Goal: Task Accomplishment & Management: Use online tool/utility

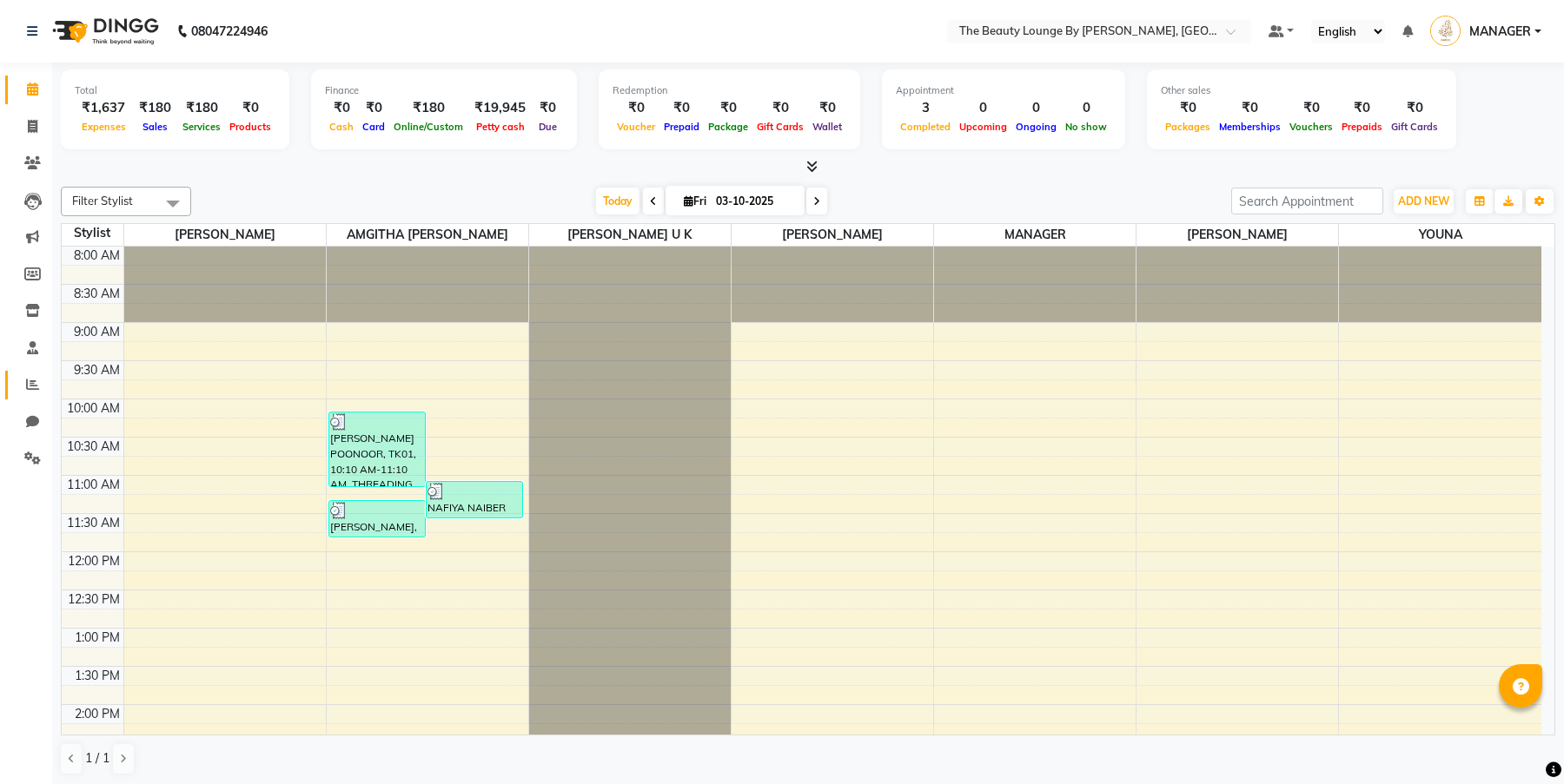
click at [36, 392] on link "Reports" at bounding box center [25, 385] width 41 height 29
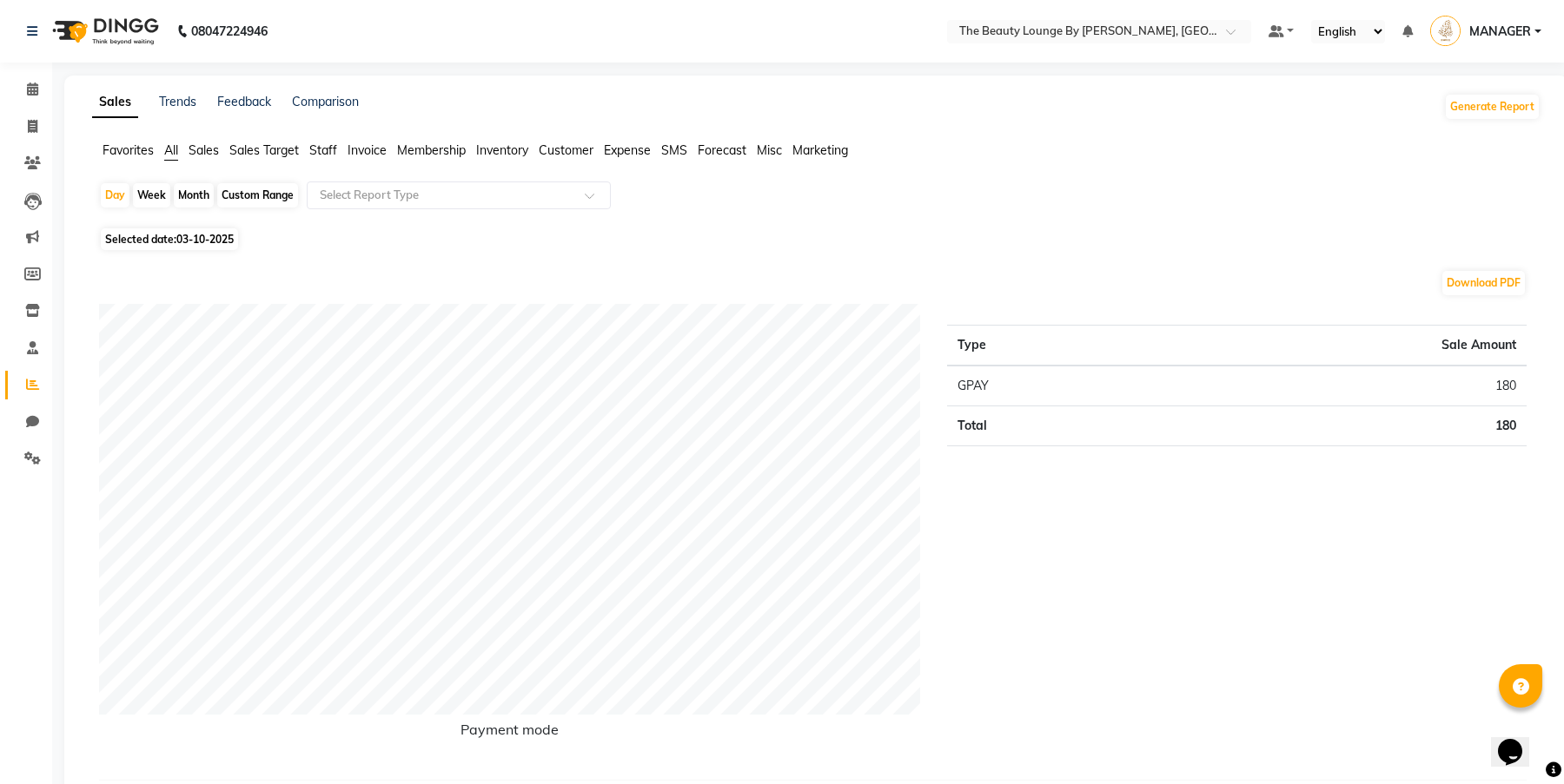
click at [633, 145] on span "Expense" at bounding box center [626, 150] width 47 height 15
click at [199, 196] on div "Month" at bounding box center [193, 195] width 40 height 24
select select "10"
select select "2025"
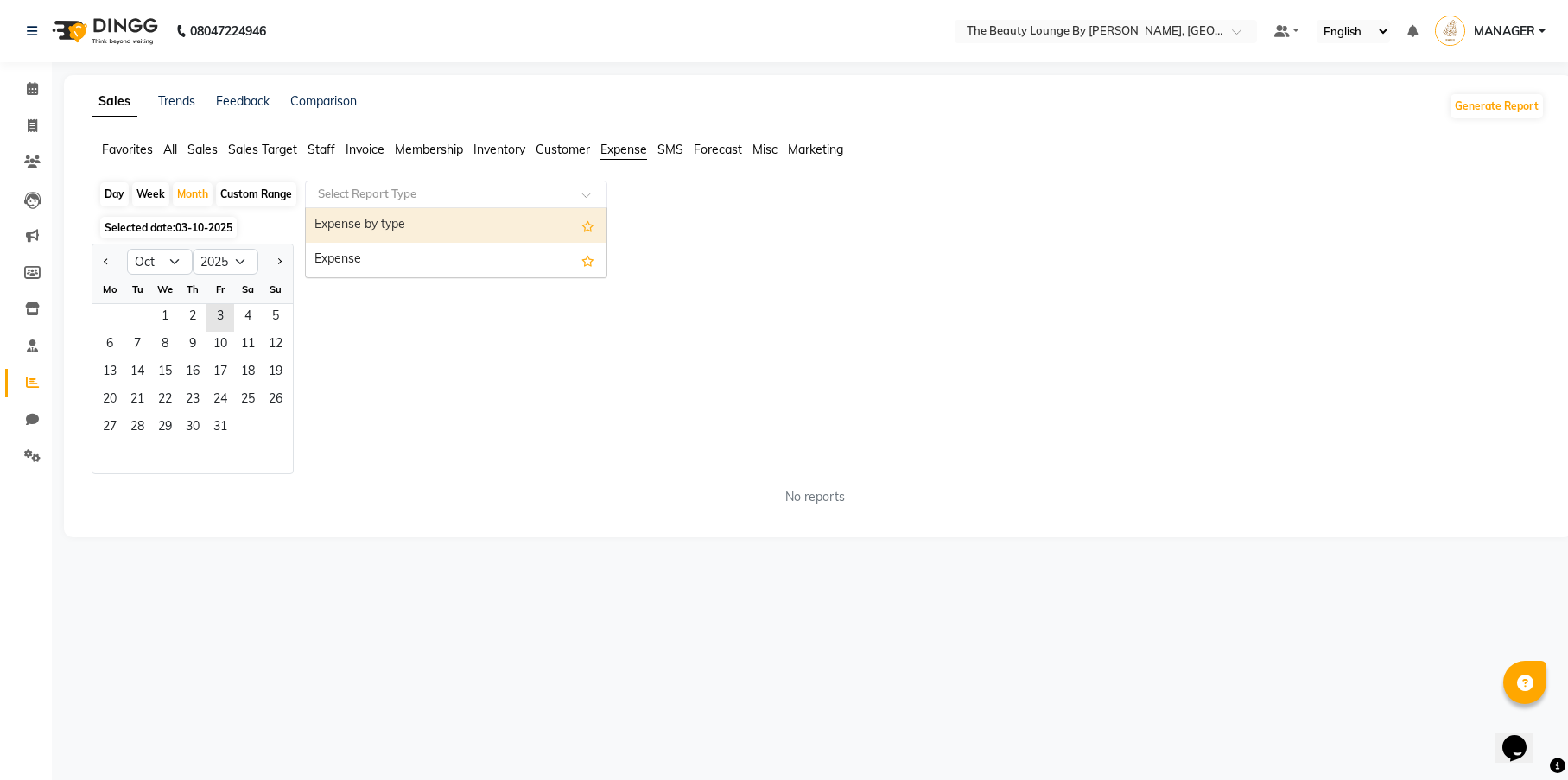
click at [384, 188] on input "text" at bounding box center [439, 195] width 249 height 17
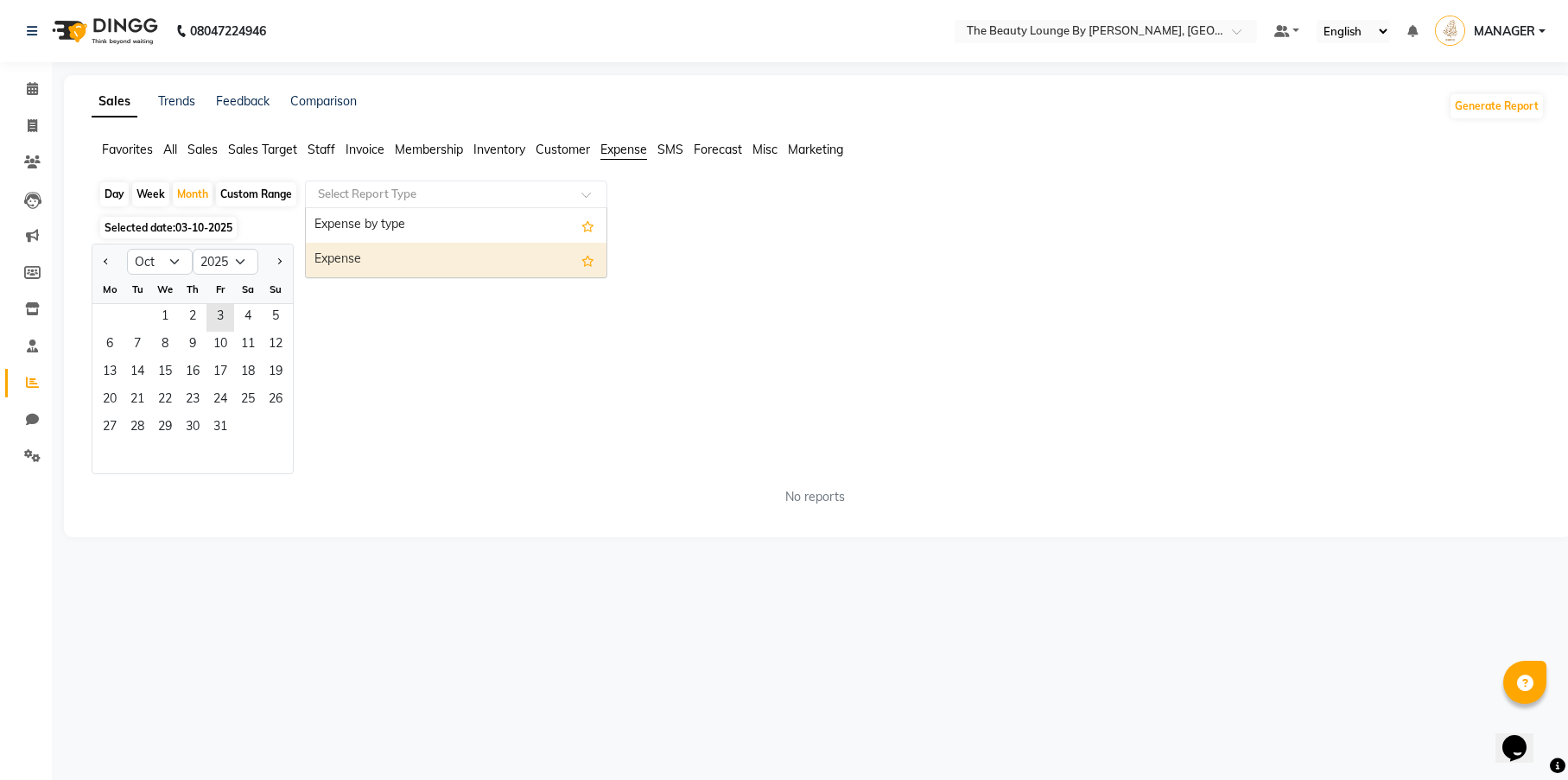
click at [386, 249] on div "Expense" at bounding box center [456, 260] width 301 height 34
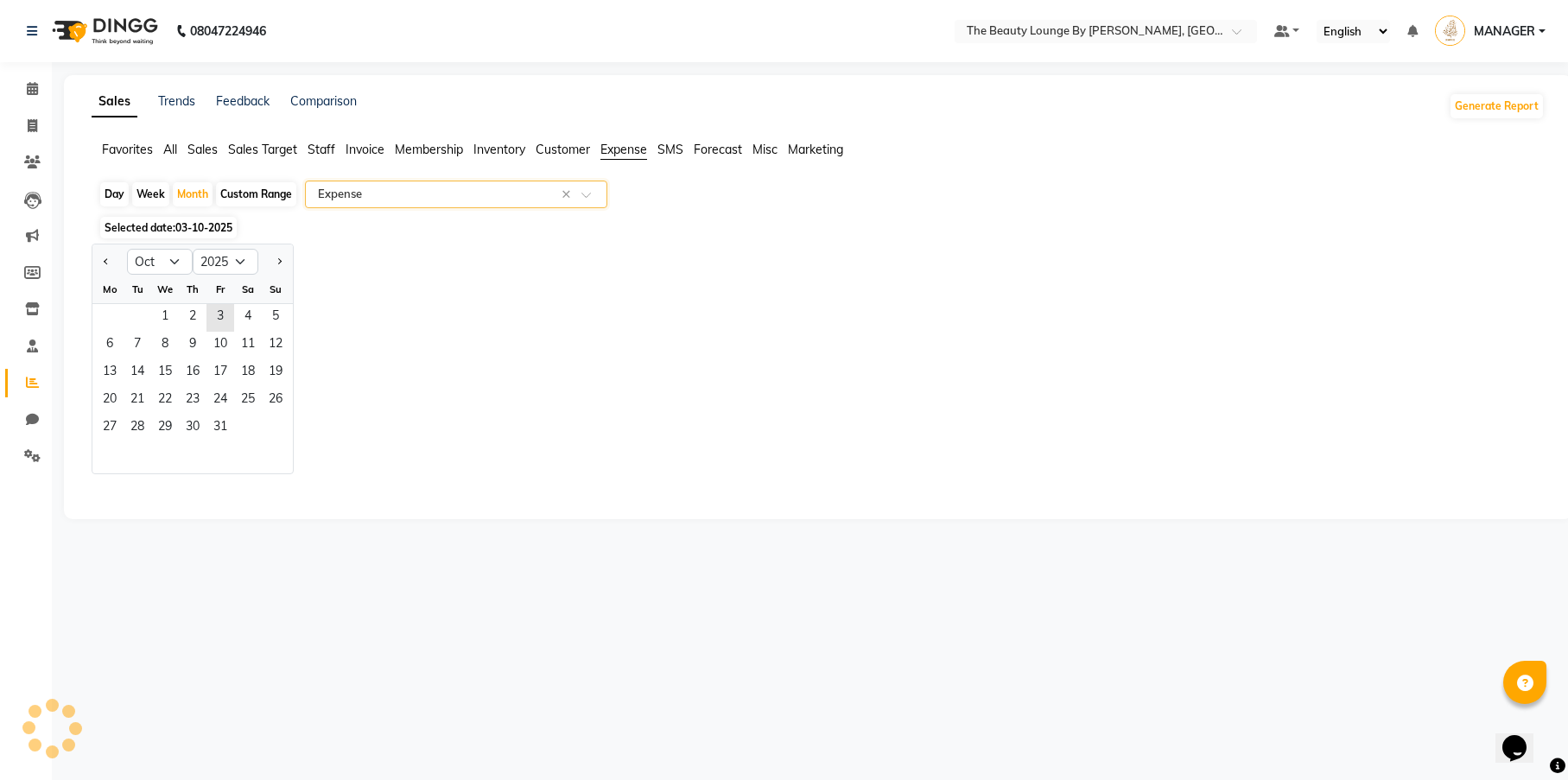
select select "full_report"
select select "csv"
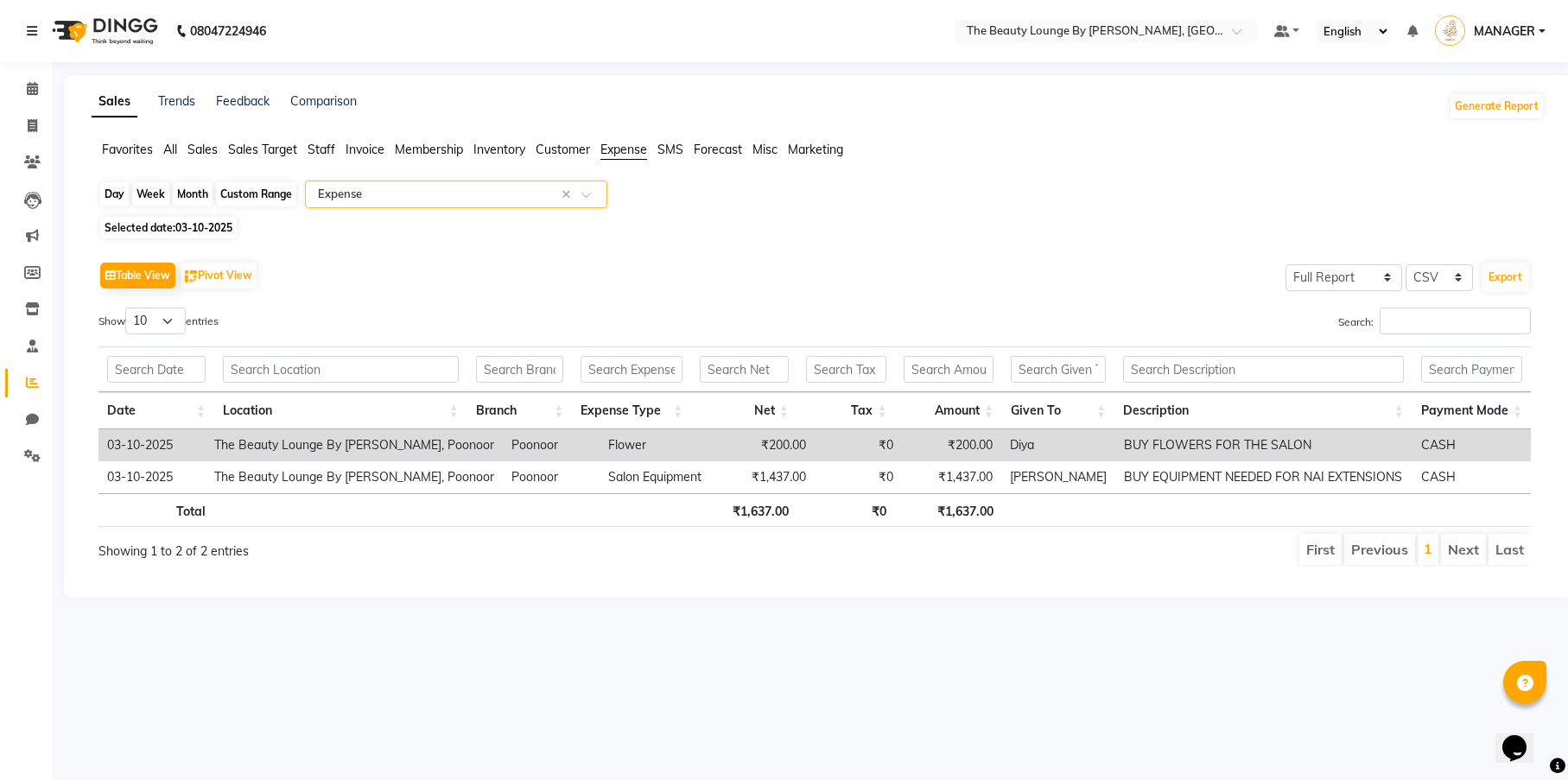
click at [207, 192] on div "Month" at bounding box center [192, 194] width 39 height 24
select select "10"
select select "2025"
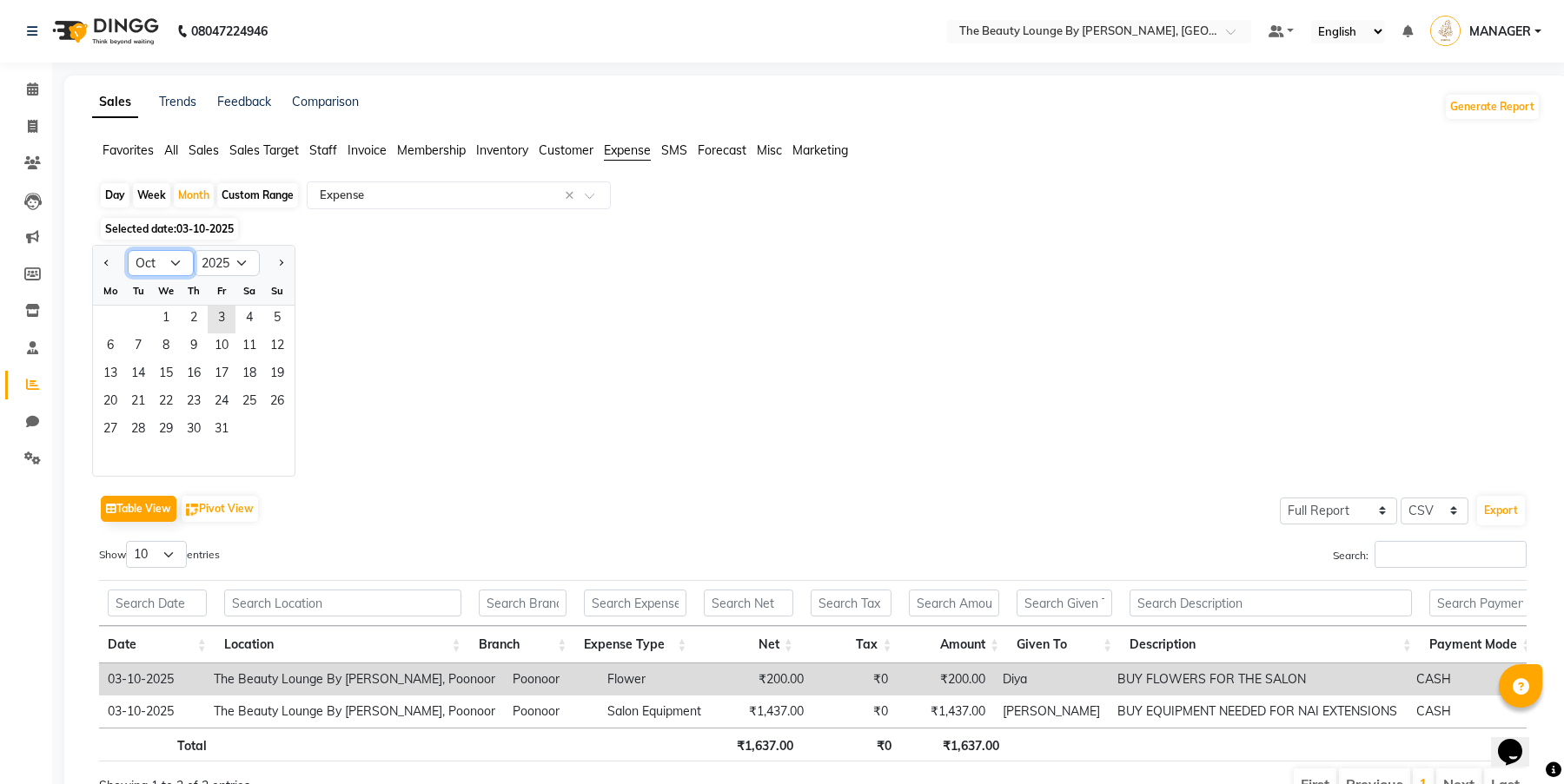
select select "9"
click at [115, 318] on span "1" at bounding box center [110, 319] width 28 height 28
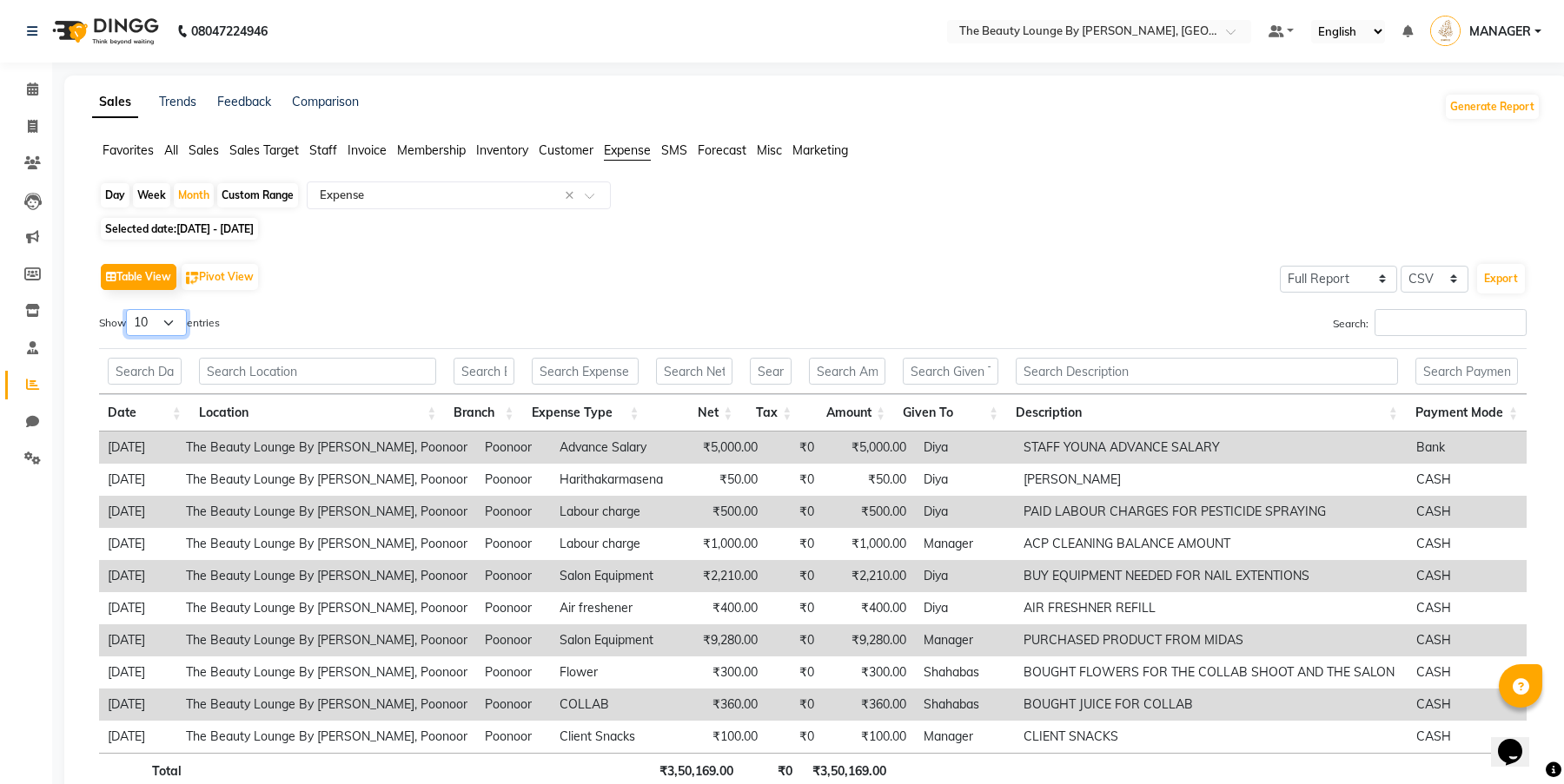
select select "100"
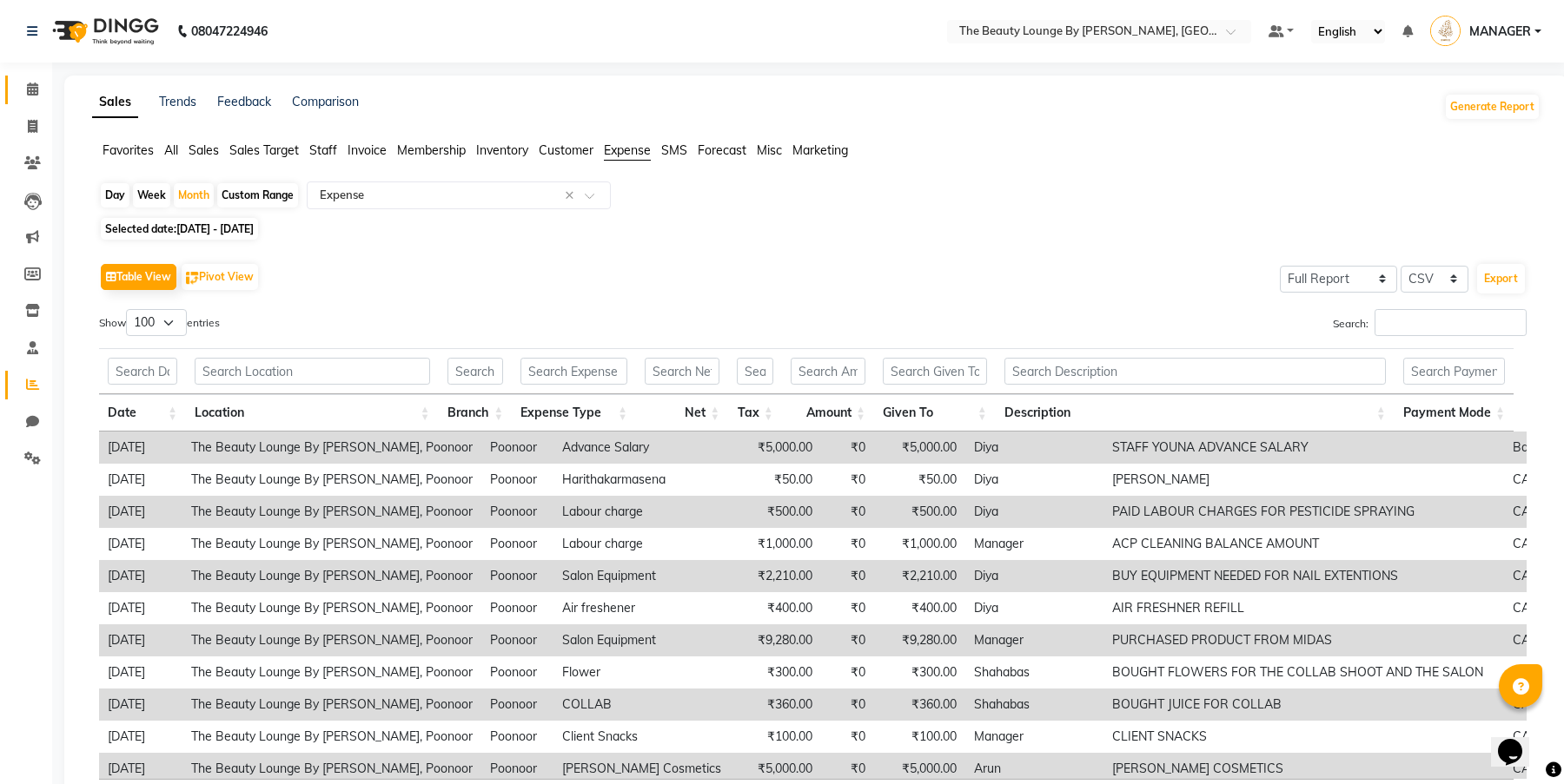
click at [35, 90] on icon at bounding box center [33, 90] width 12 height 13
